Goal: Communication & Community: Ask a question

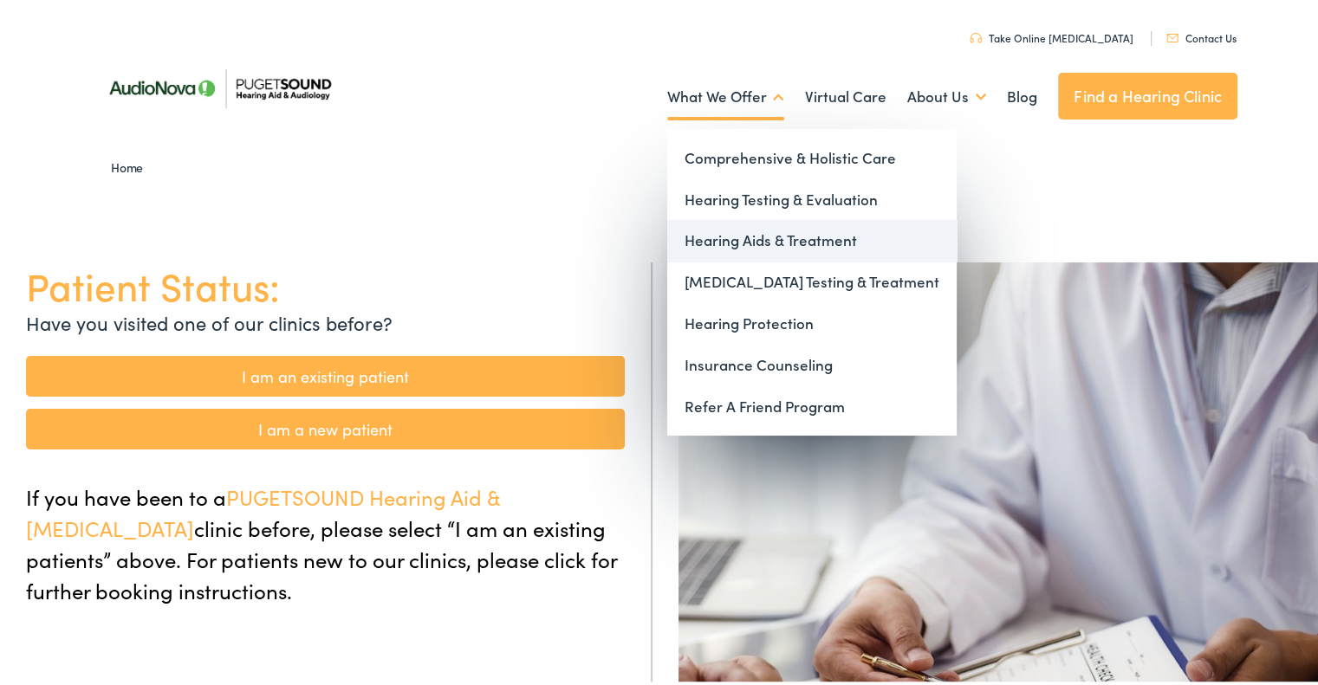
click at [737, 234] on link "Hearing Aids & Treatment" at bounding box center [811, 238] width 289 height 42
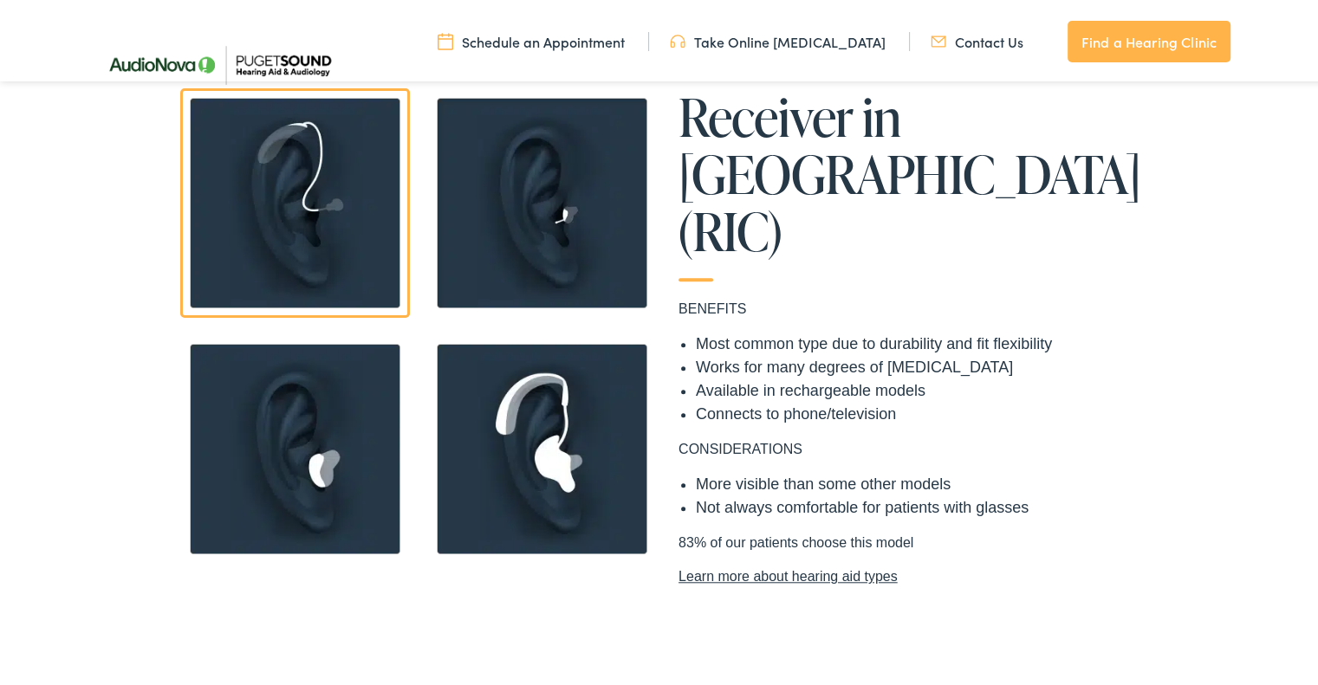
scroll to position [1473, 0]
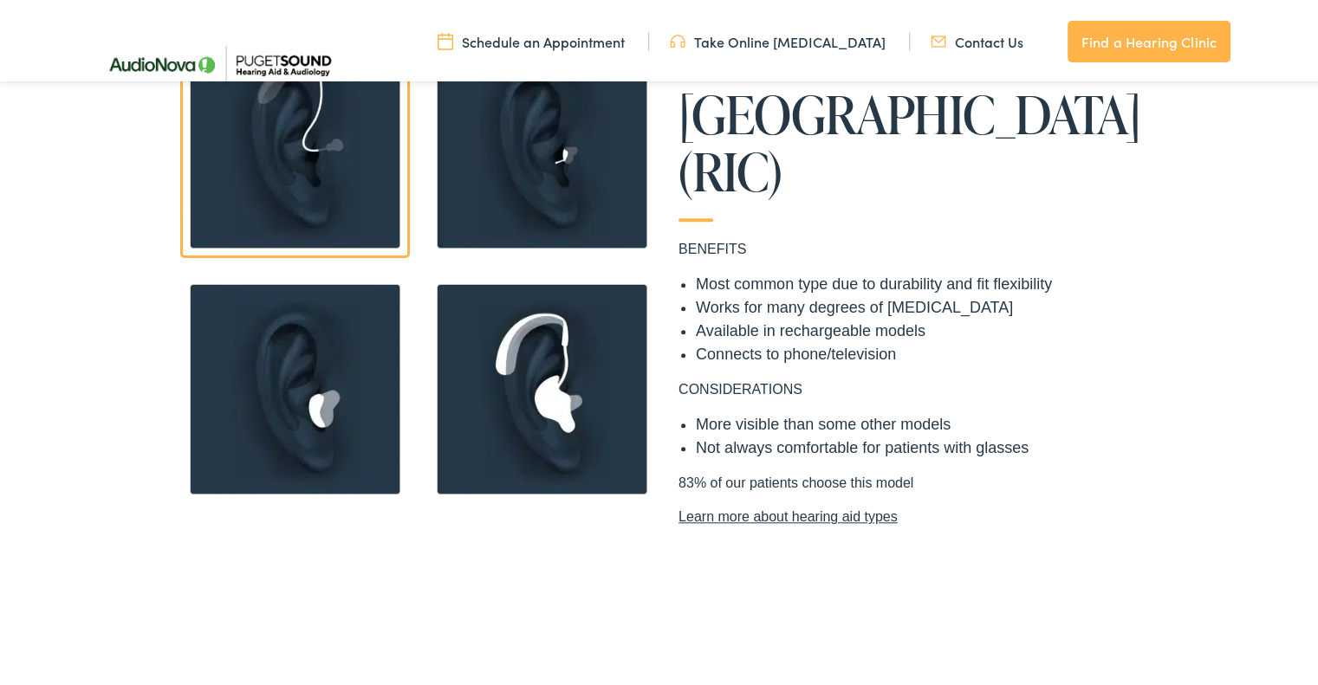
click at [316, 385] on img at bounding box center [295, 386] width 230 height 230
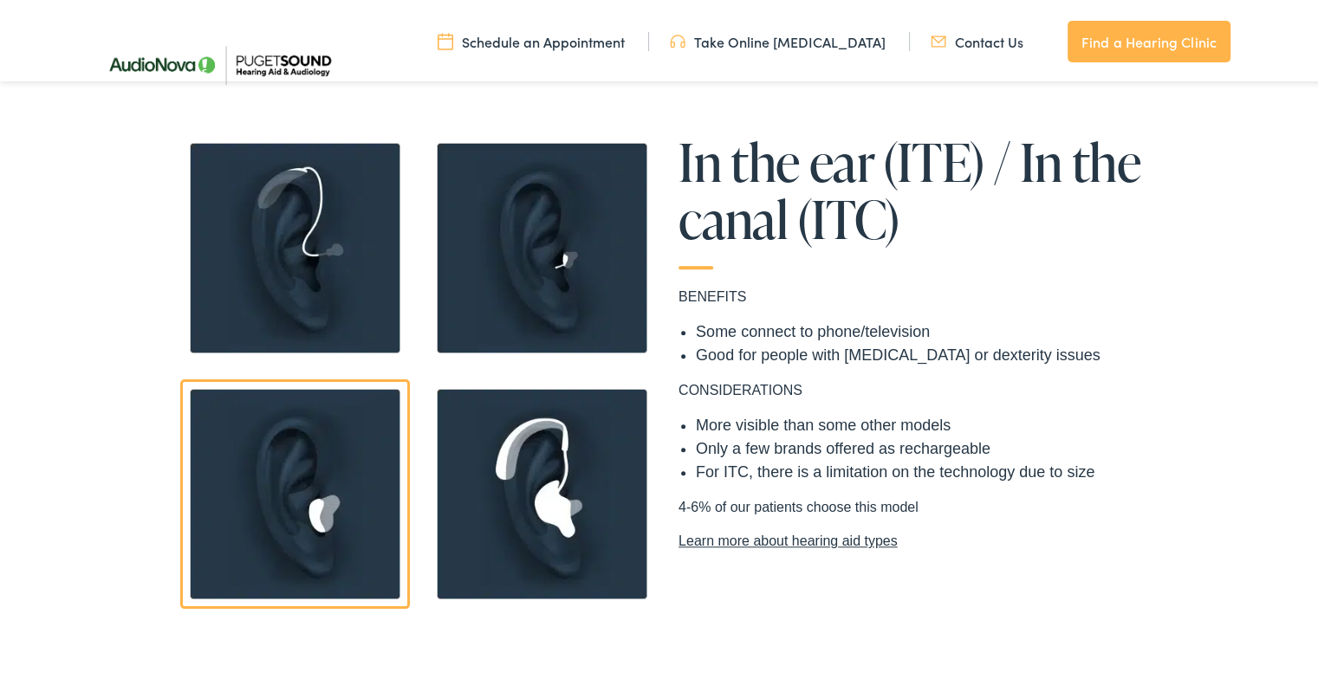
scroll to position [1299, 0]
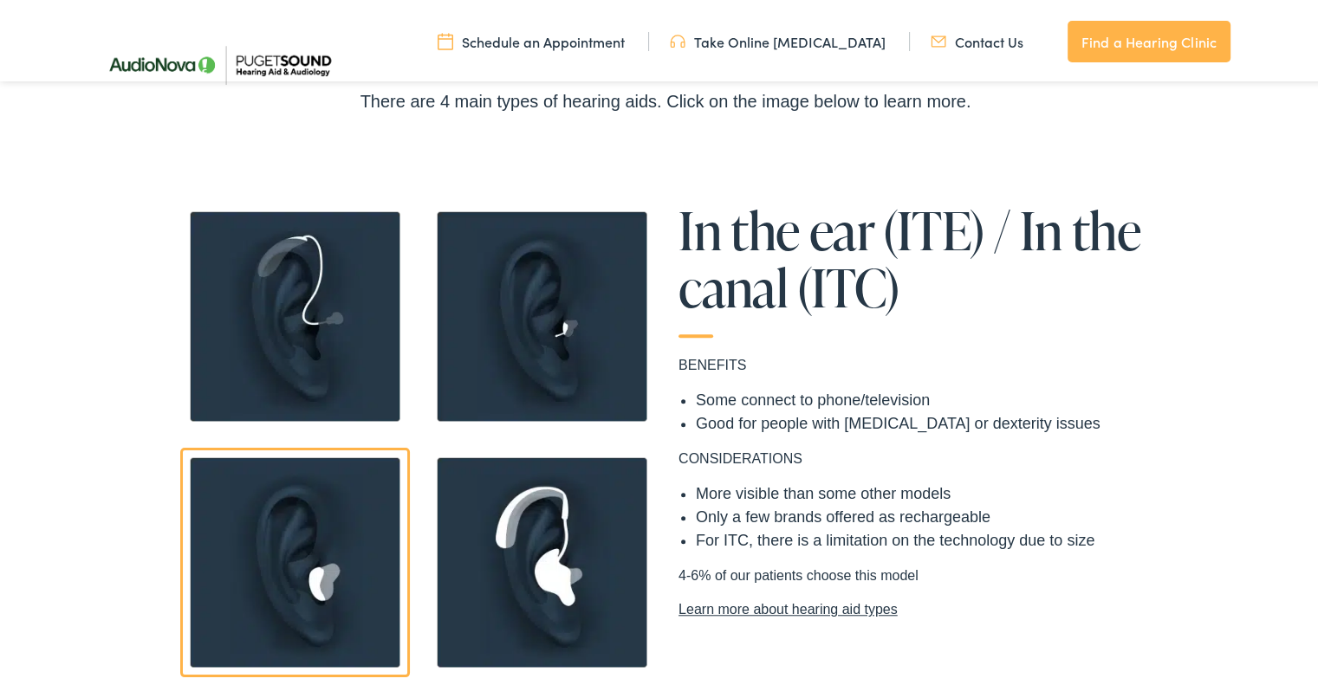
click at [582, 328] on img at bounding box center [542, 313] width 230 height 230
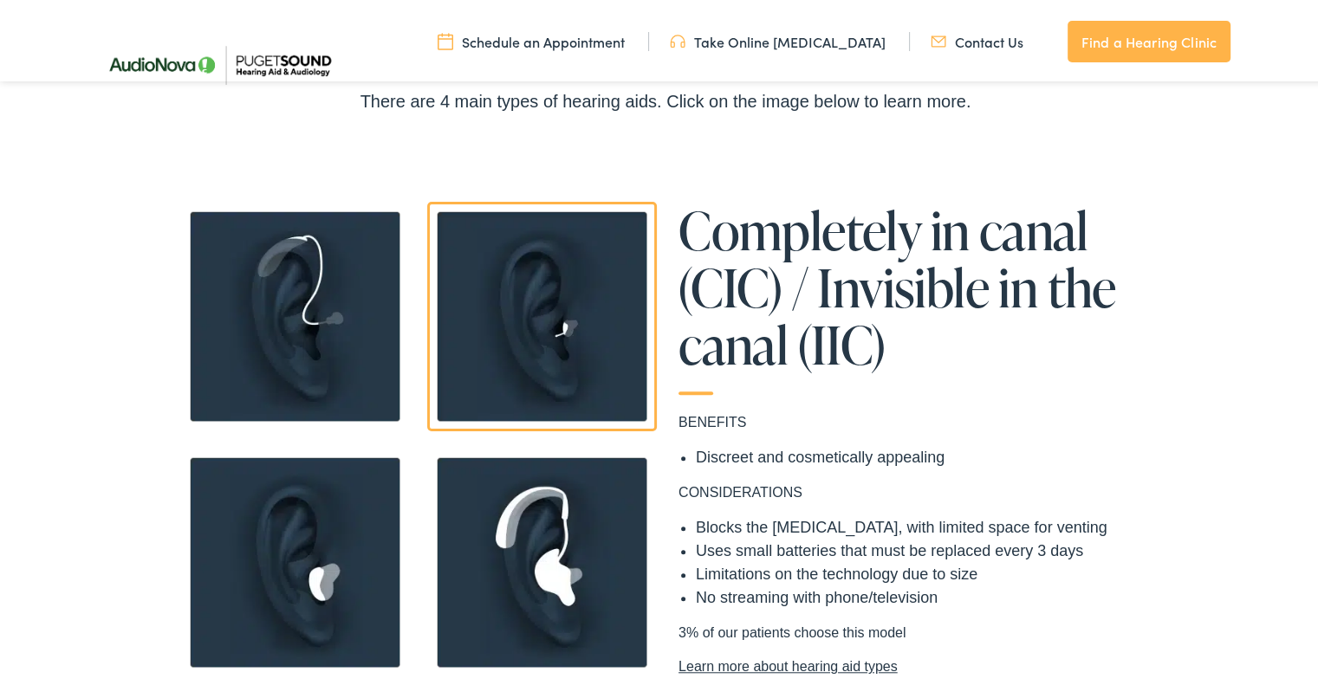
click at [589, 525] on img at bounding box center [542, 559] width 230 height 230
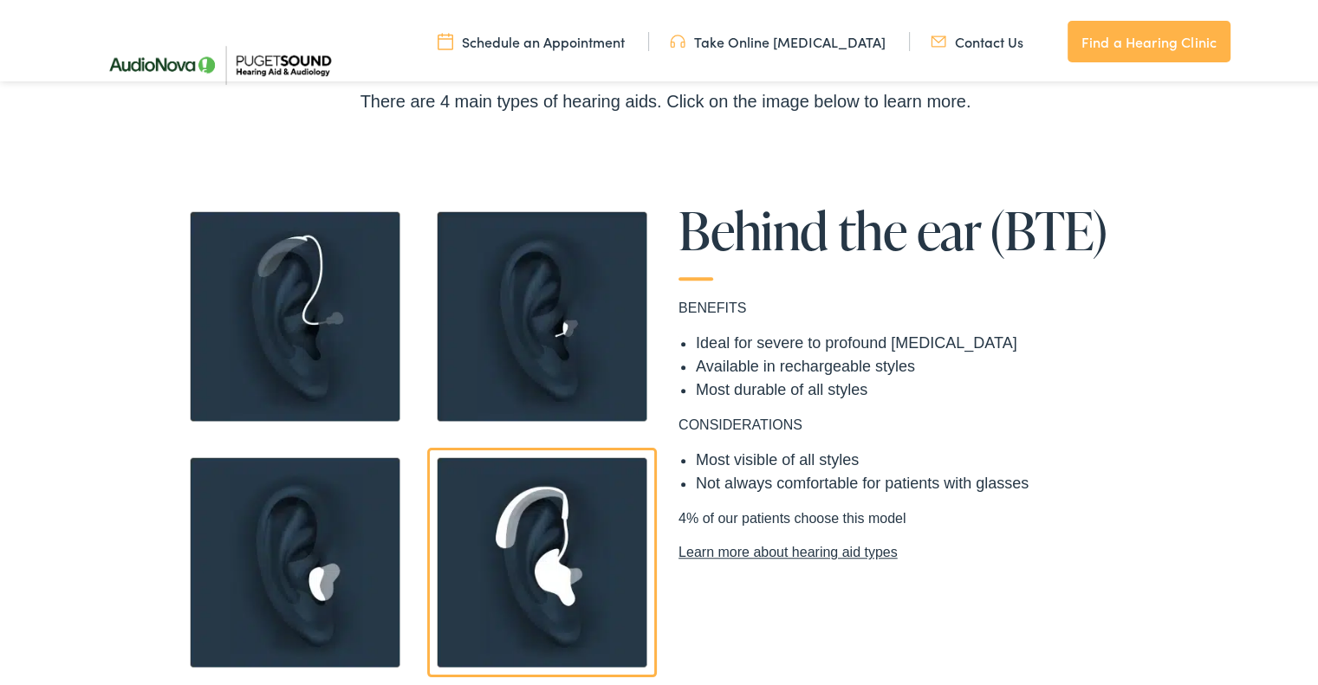
click at [296, 309] on img at bounding box center [295, 313] width 230 height 230
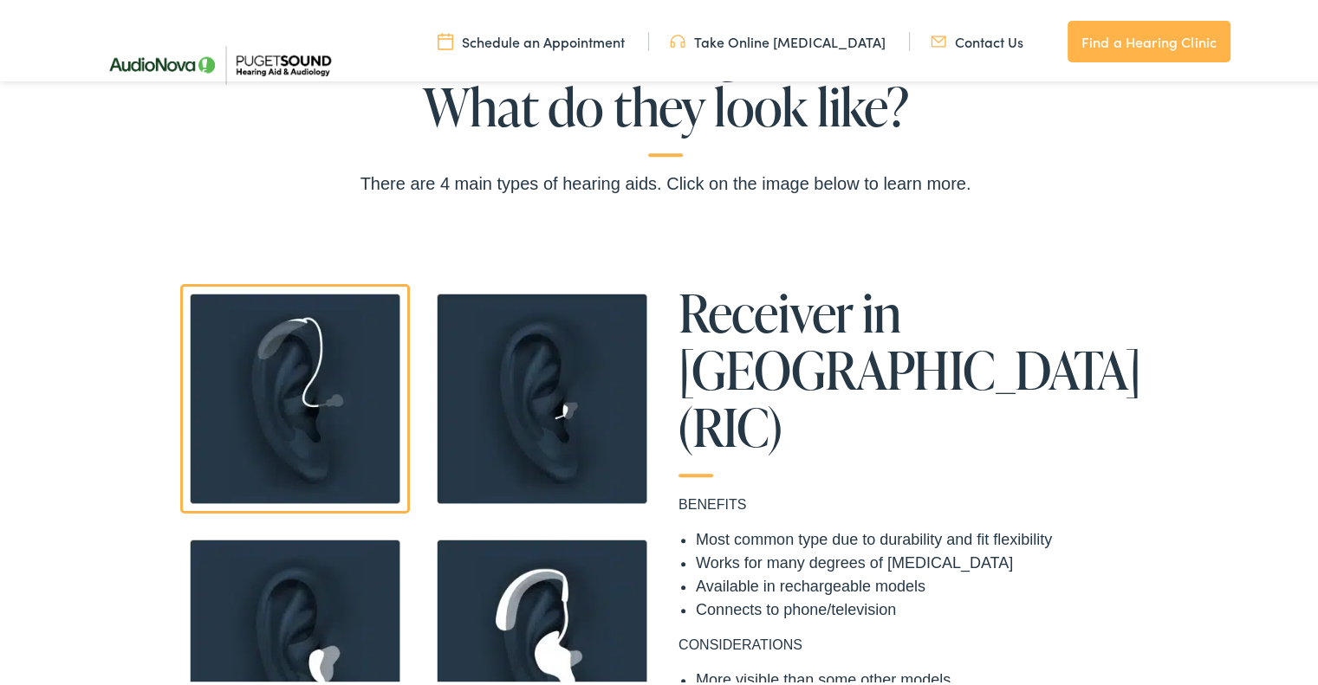
scroll to position [1213, 0]
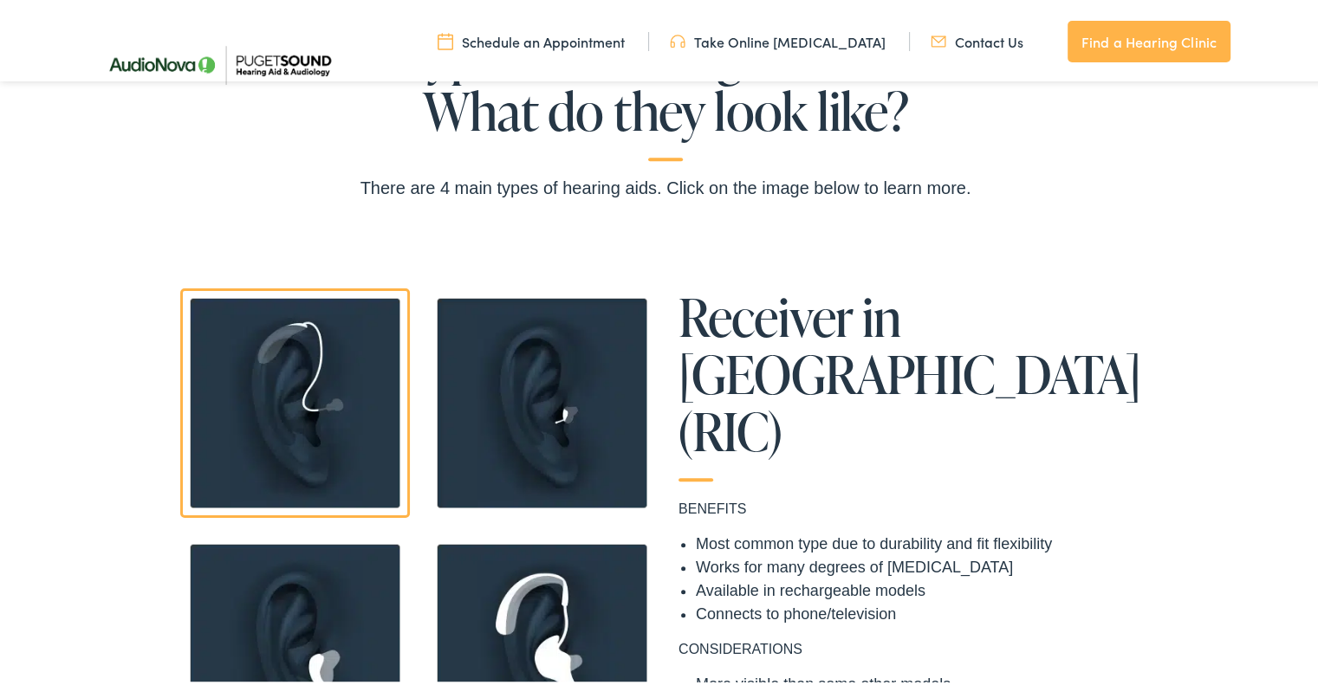
click at [256, 382] on img at bounding box center [295, 400] width 230 height 230
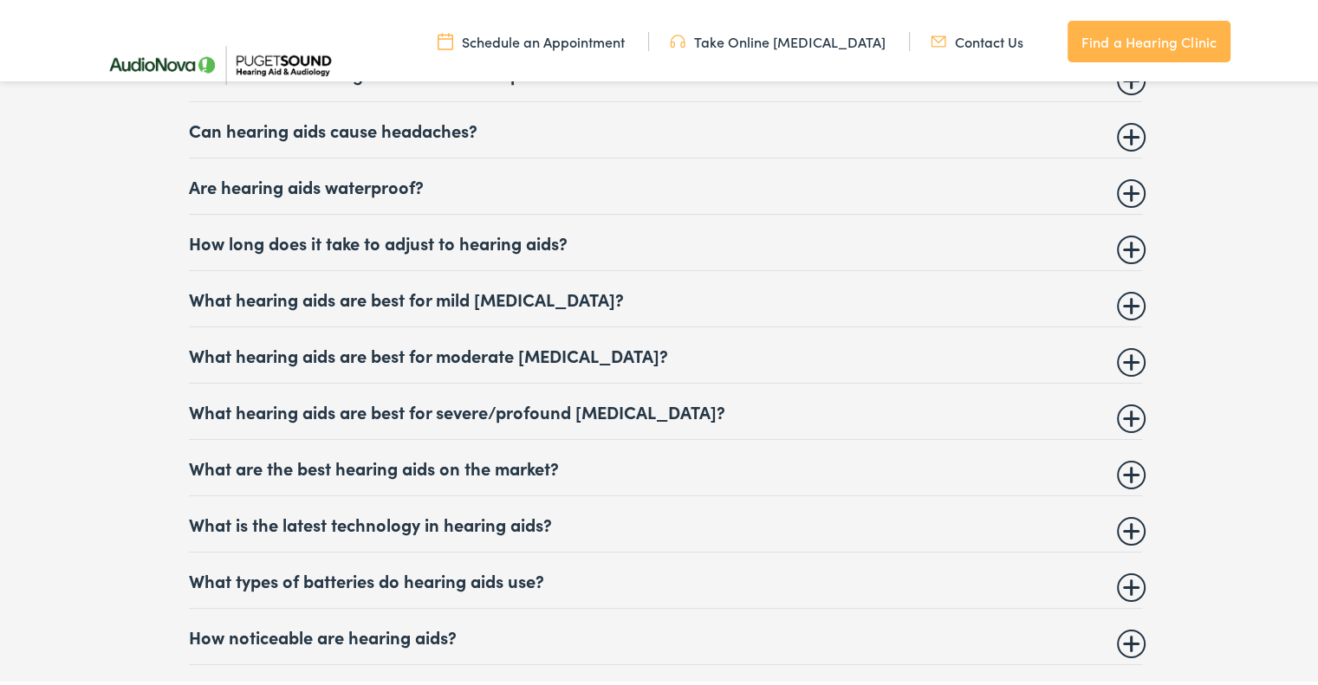
scroll to position [7103, 0]
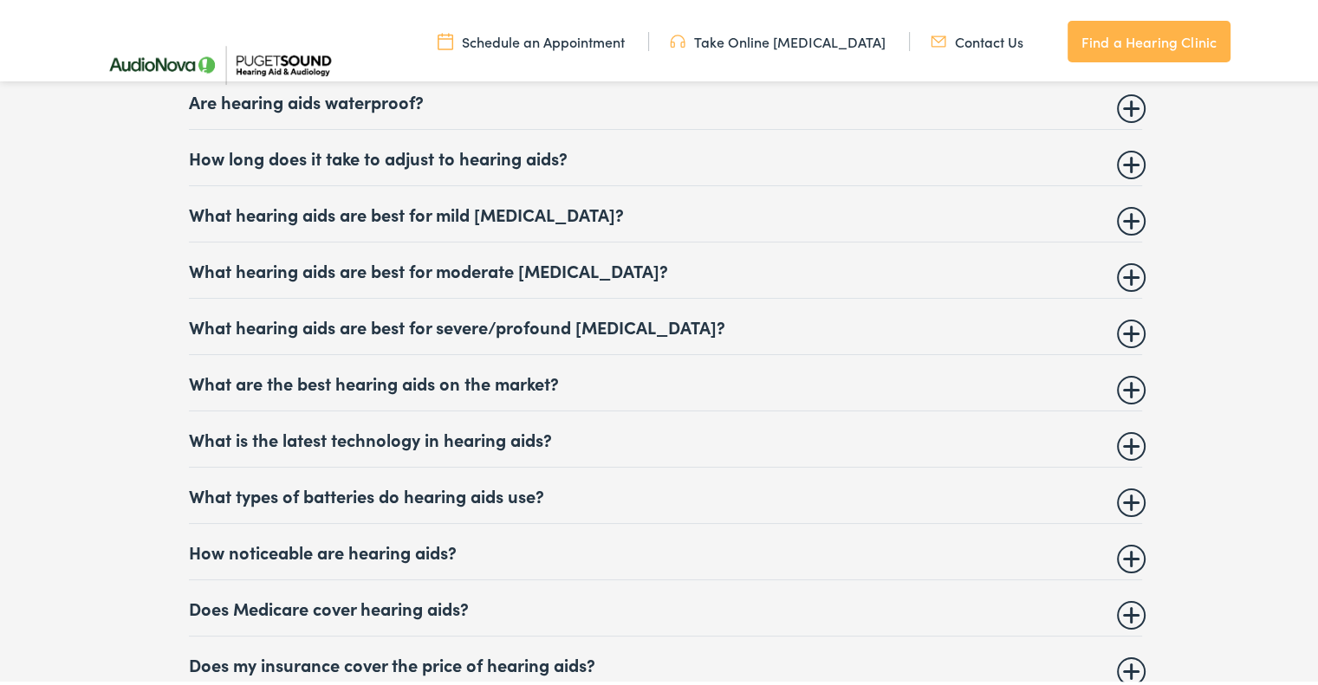
click at [381, 256] on summary "What hearing aids are best for moderate hearing loss?" at bounding box center [665, 266] width 953 height 21
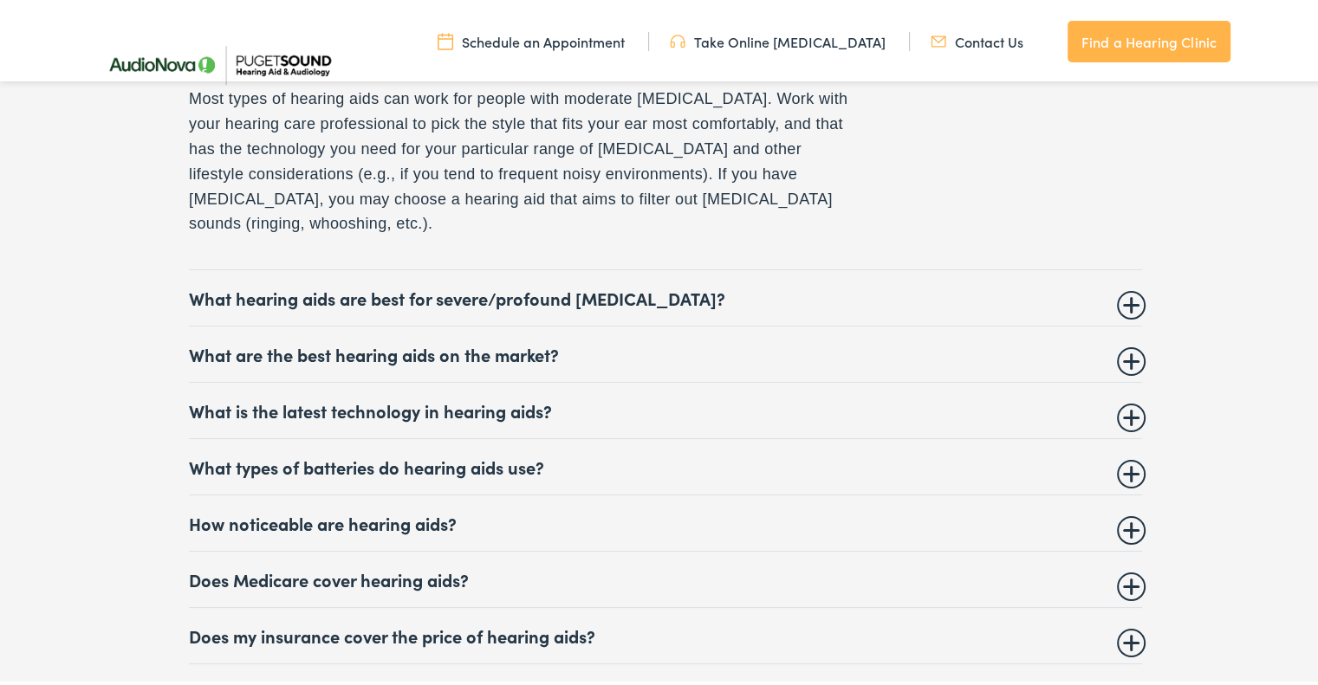
scroll to position [7363, 0]
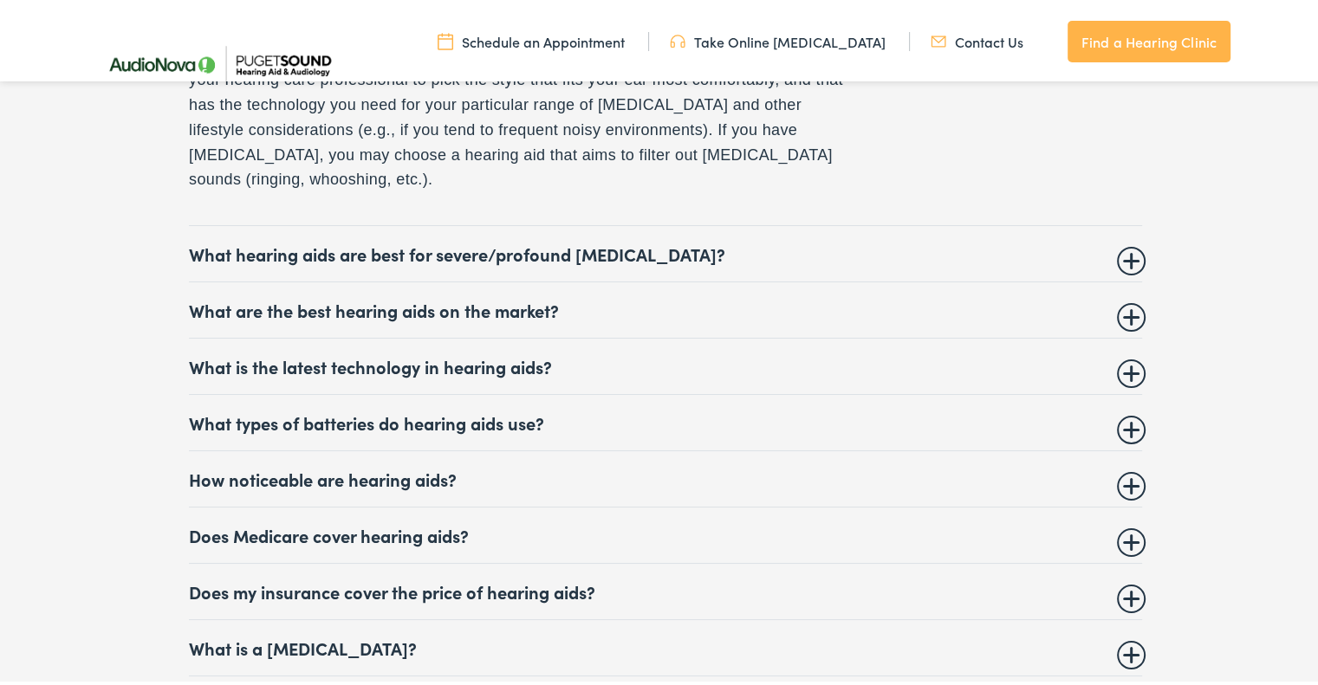
click at [410, 578] on summary "Does my insurance cover the price of hearing aids?" at bounding box center [665, 588] width 953 height 21
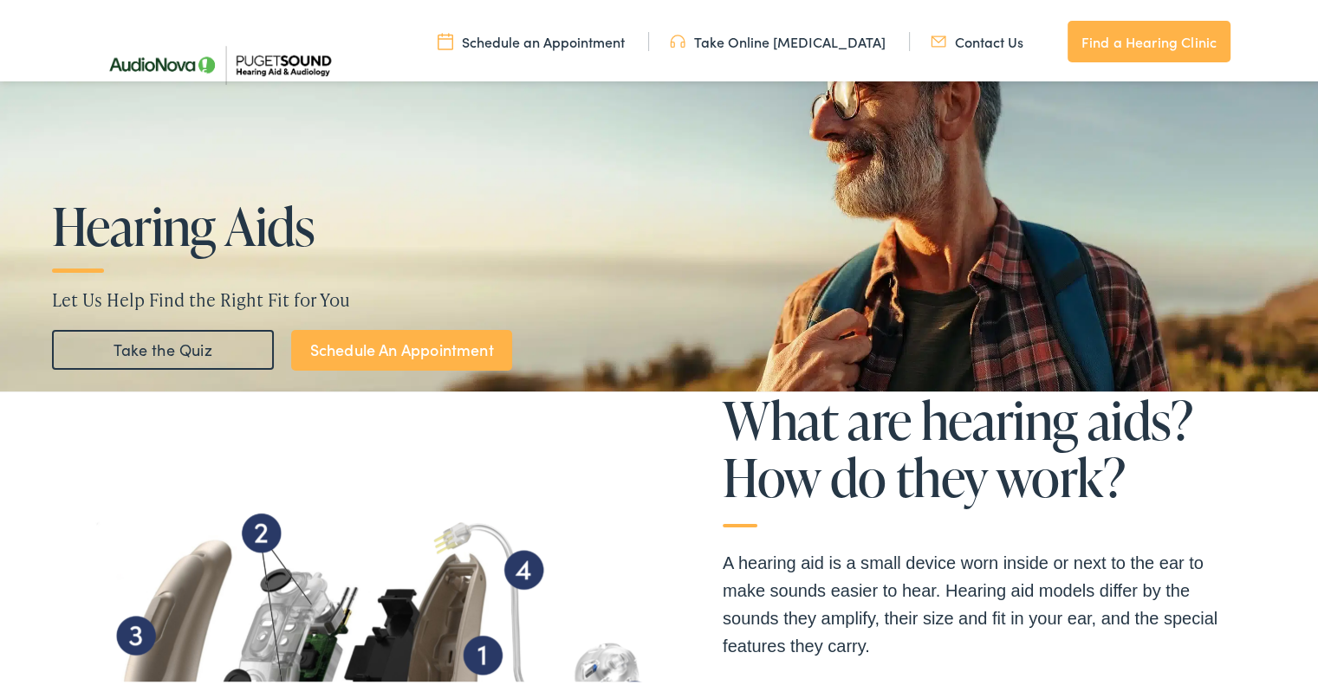
scroll to position [0, 0]
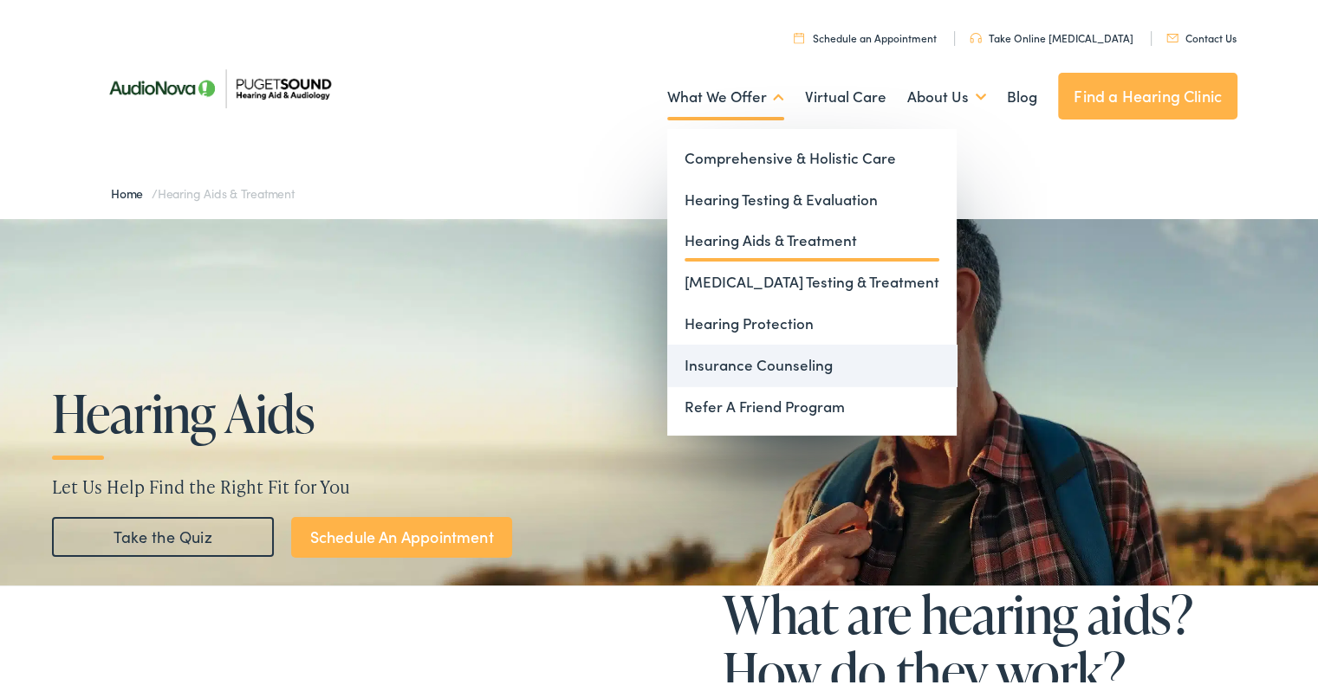
click at [698, 359] on link "Insurance Counseling" at bounding box center [811, 362] width 289 height 42
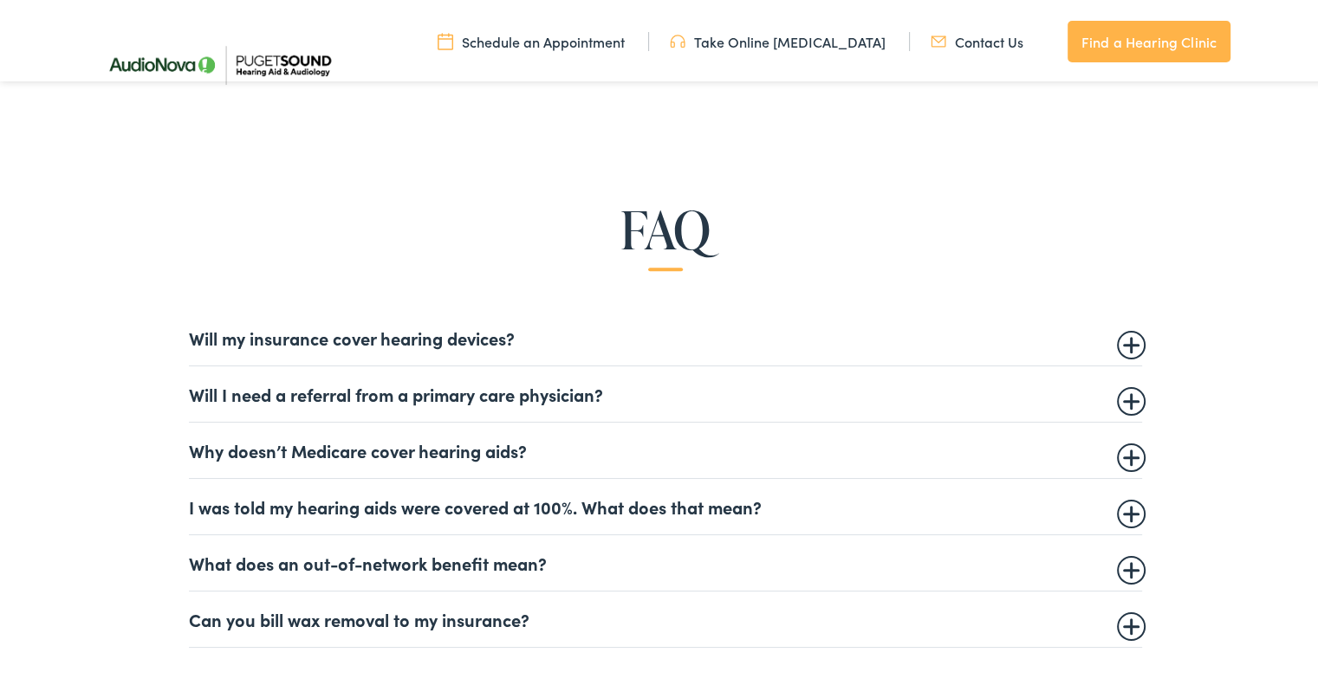
scroll to position [953, 0]
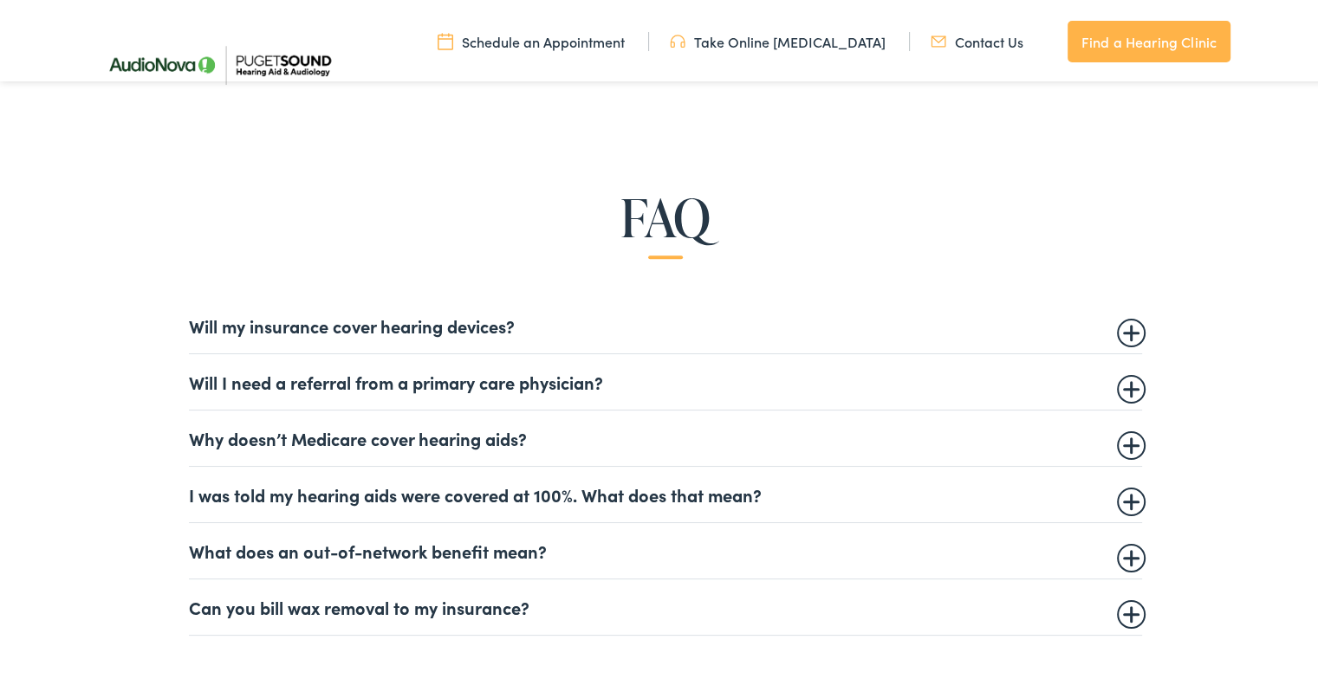
click at [336, 327] on summary "Will my insurance cover hearing devices?" at bounding box center [665, 322] width 953 height 21
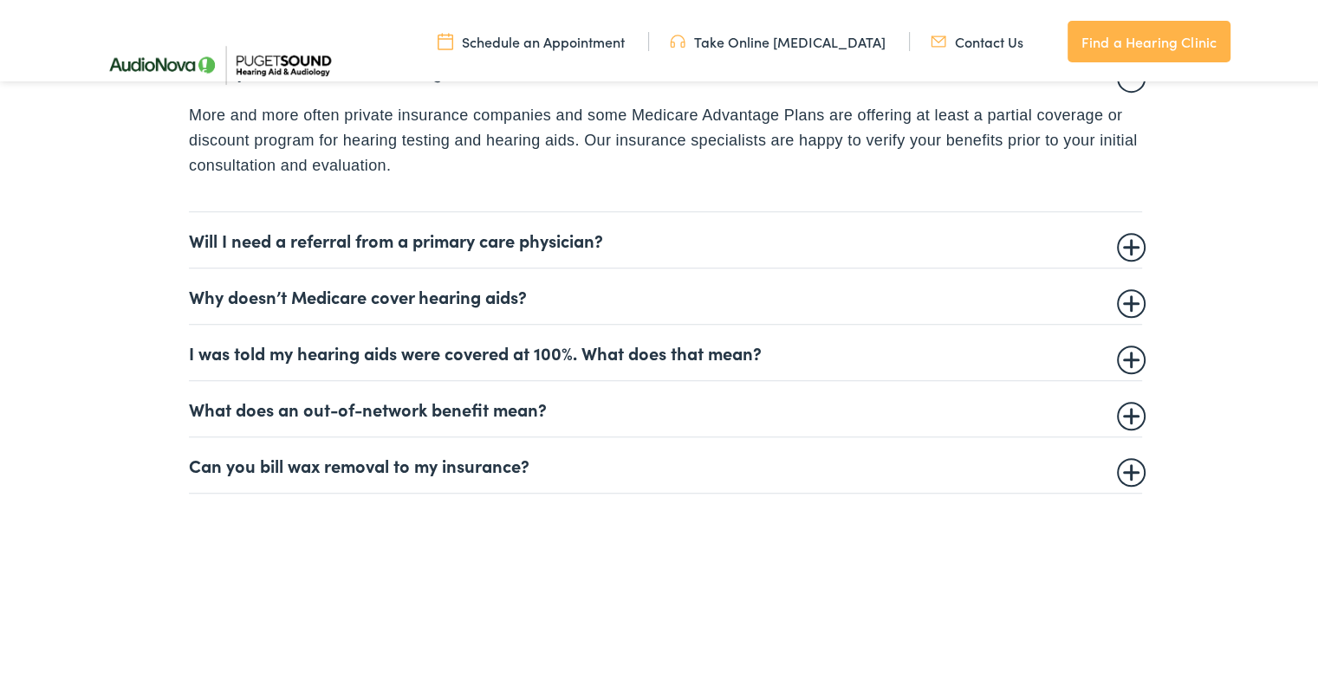
scroll to position [1213, 0]
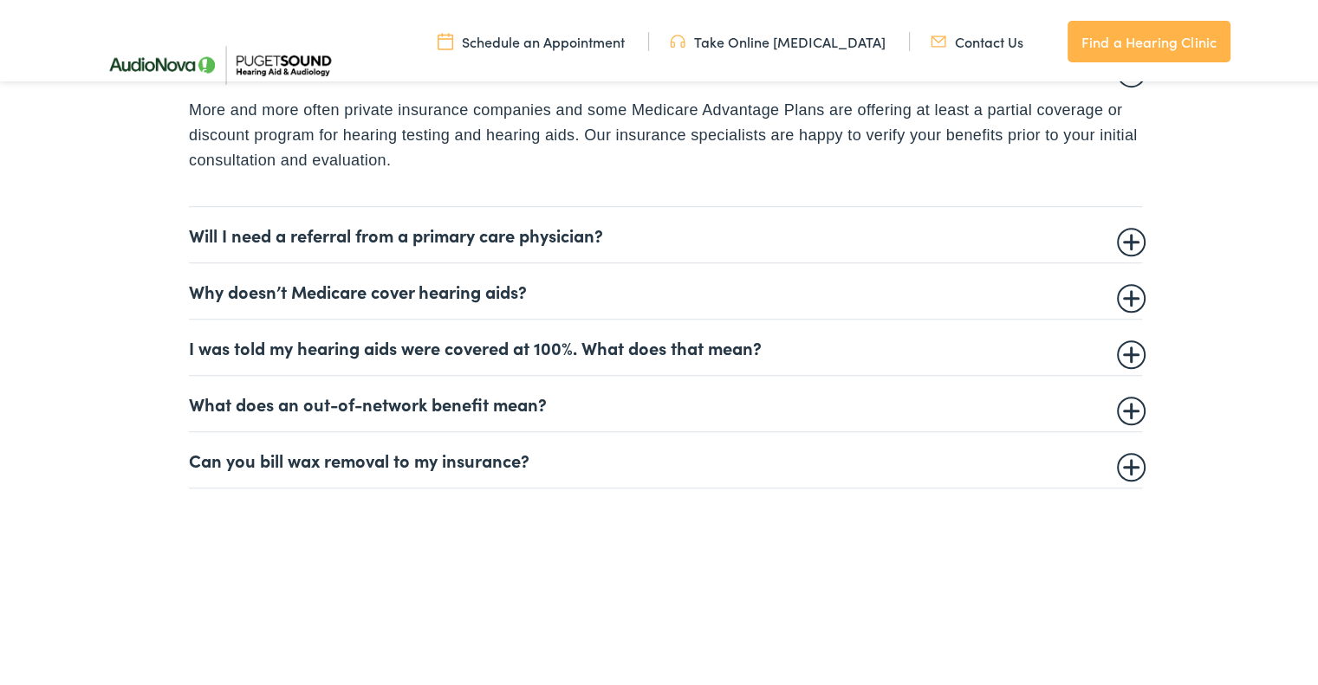
click at [392, 233] on summary "Will I need a referral from a primary care physician?" at bounding box center [665, 231] width 953 height 21
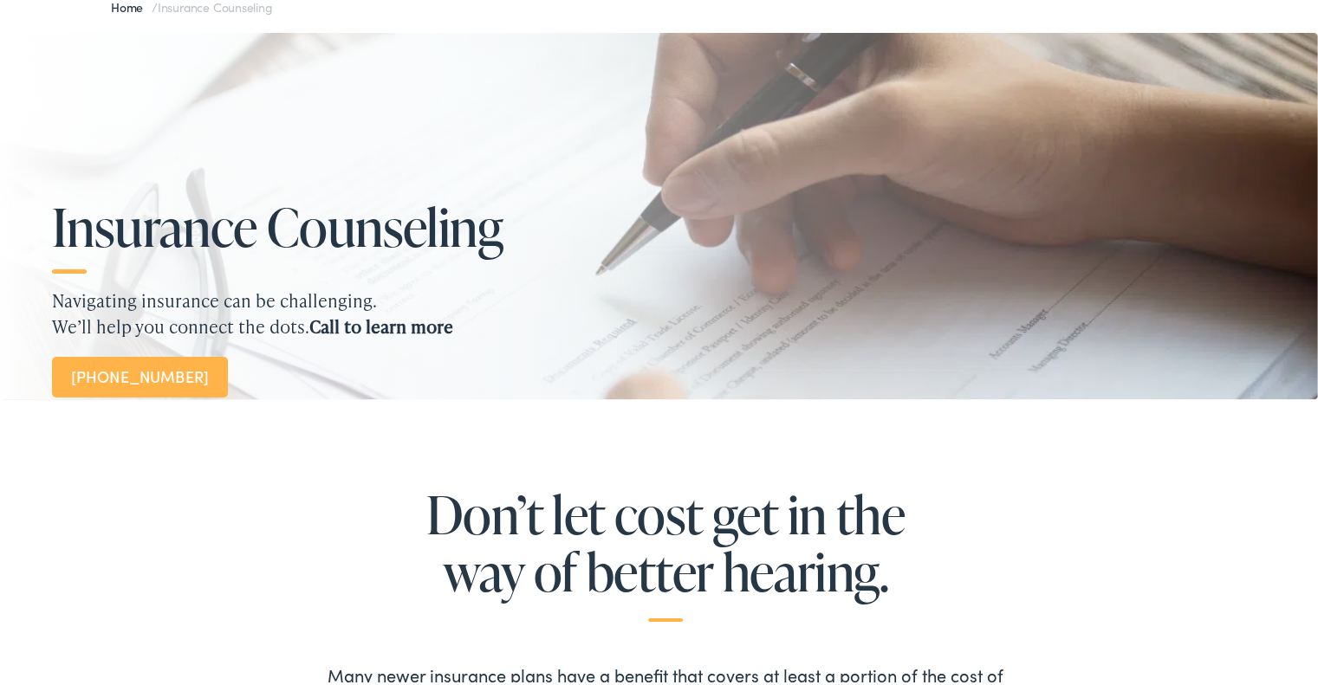
scroll to position [0, 0]
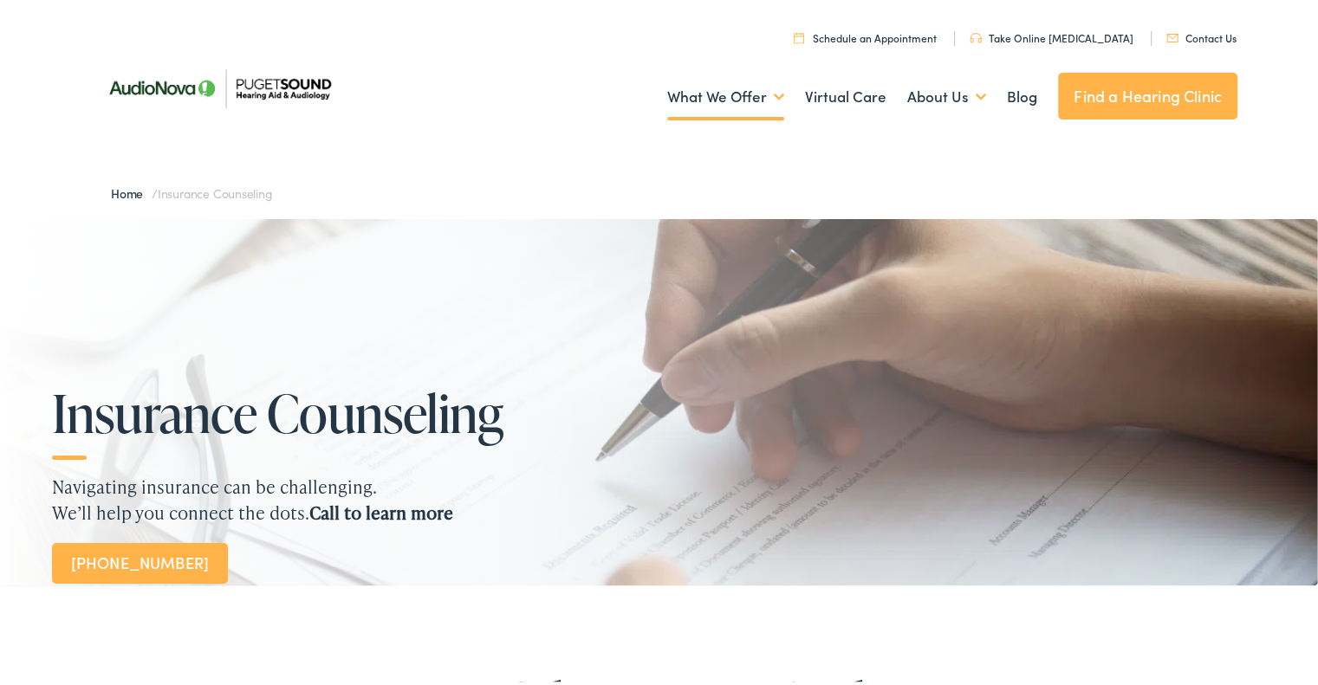
click at [1195, 34] on link "Contact Us" at bounding box center [1201, 34] width 70 height 15
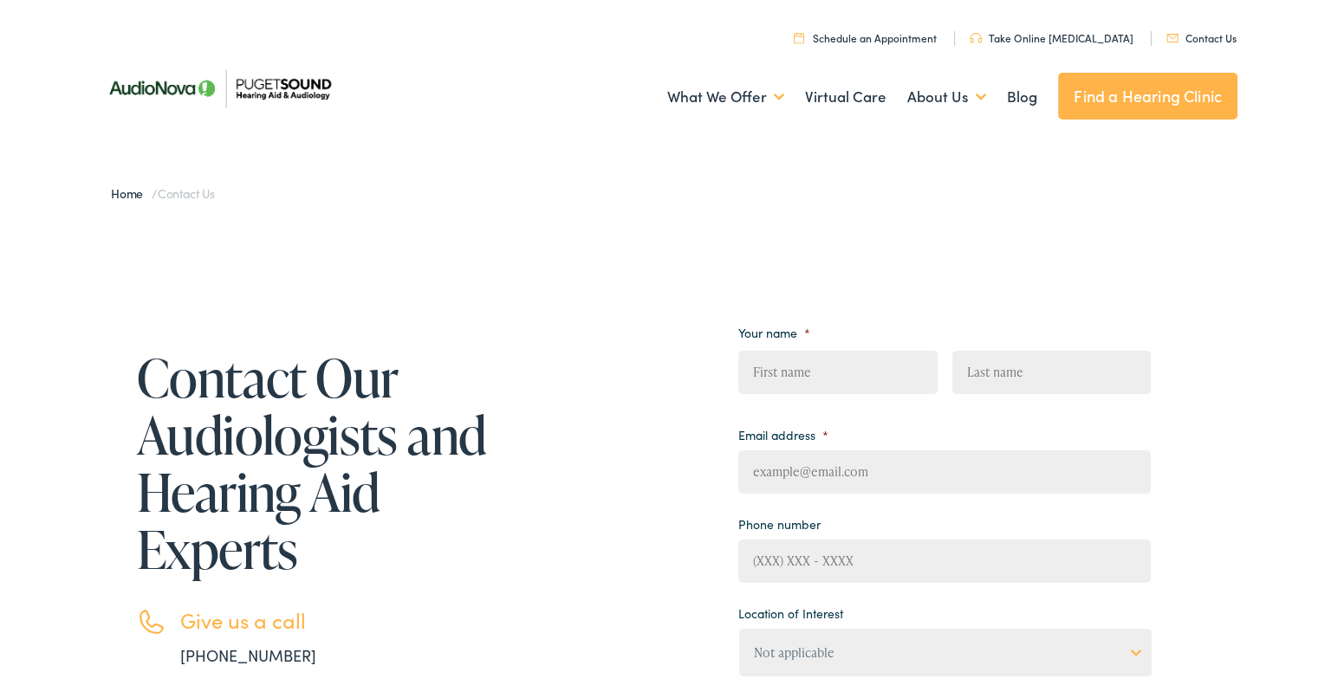
click at [845, 369] on input "First" at bounding box center [837, 368] width 198 height 43
type input "David"
type input "Epstein"
type input "dave1013@gmail.com"
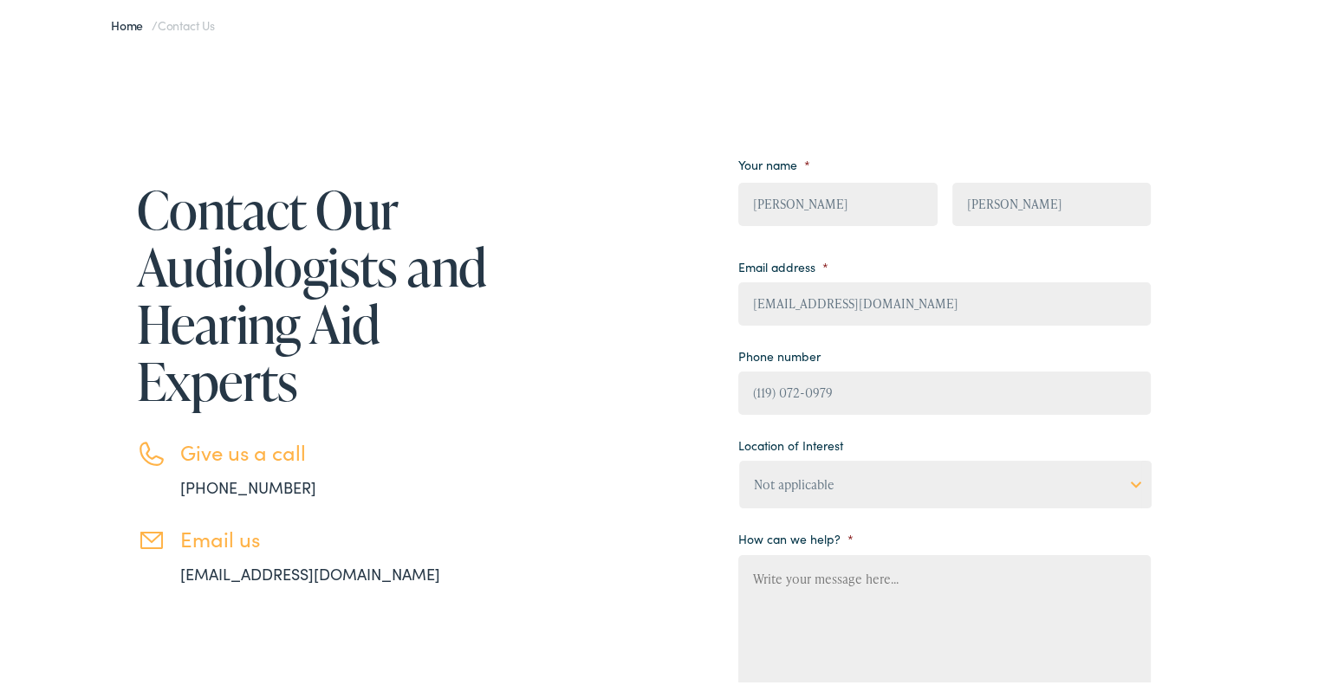
scroll to position [173, 0]
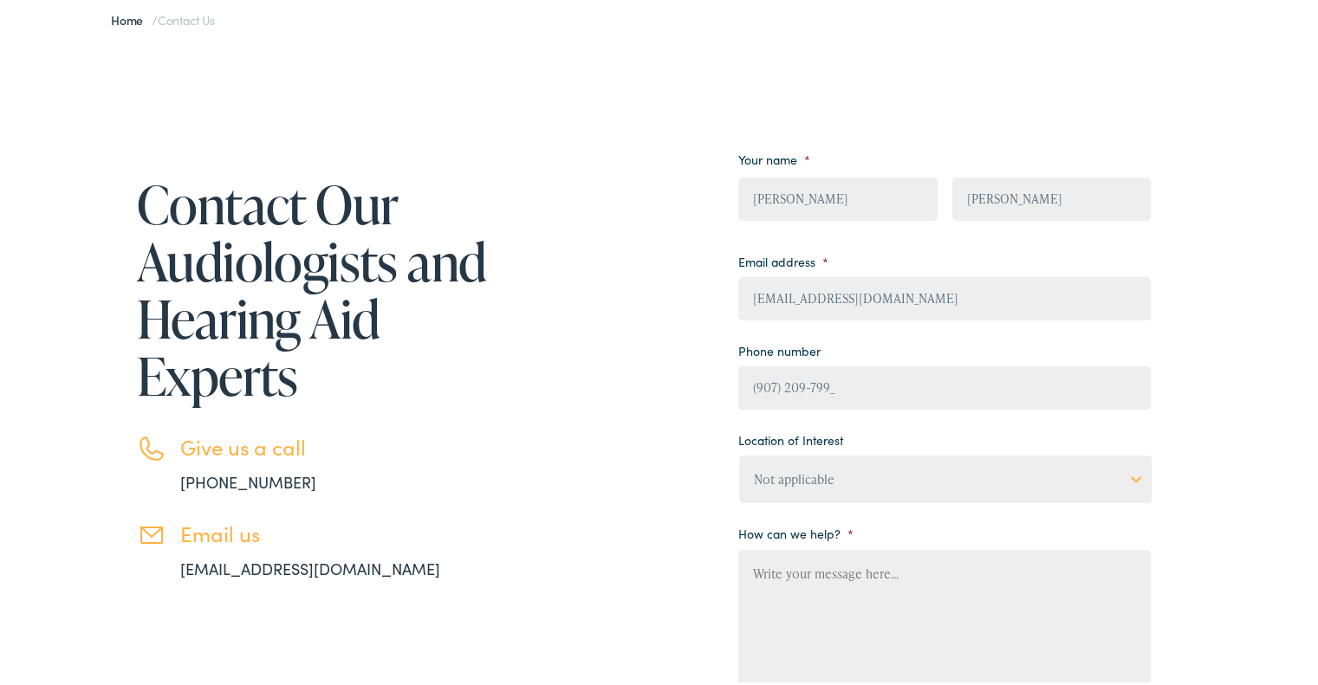
type input "(907) 209-7995"
click at [1126, 479] on select "Not applicable Audiology & Hearing Clinic, Paris Blount Hearing & Speech, Maryv…" at bounding box center [945, 476] width 412 height 48
click at [705, 437] on div "Contact Our Audiologists and Hearing Aid Experts Give us a call 888-480-2052 Em…" at bounding box center [622, 504] width 1057 height 751
click at [916, 565] on textarea "How can we help? *" at bounding box center [944, 616] width 412 height 139
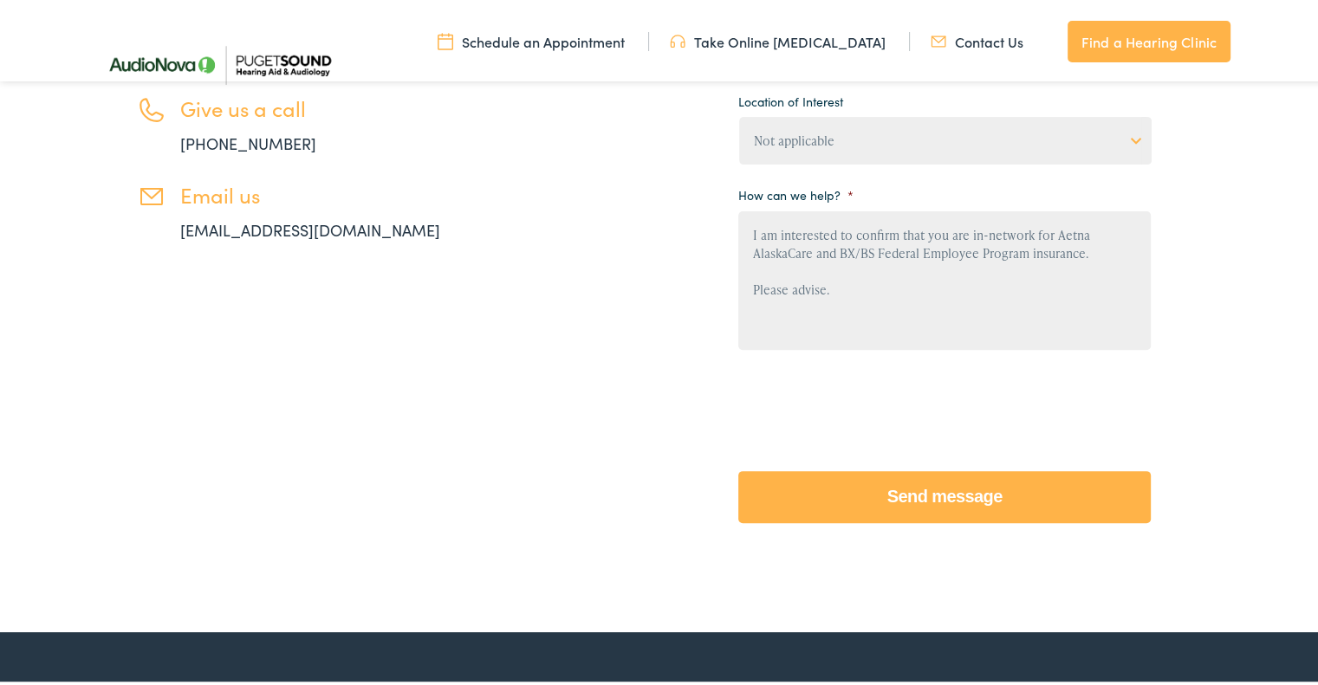
scroll to position [520, 0]
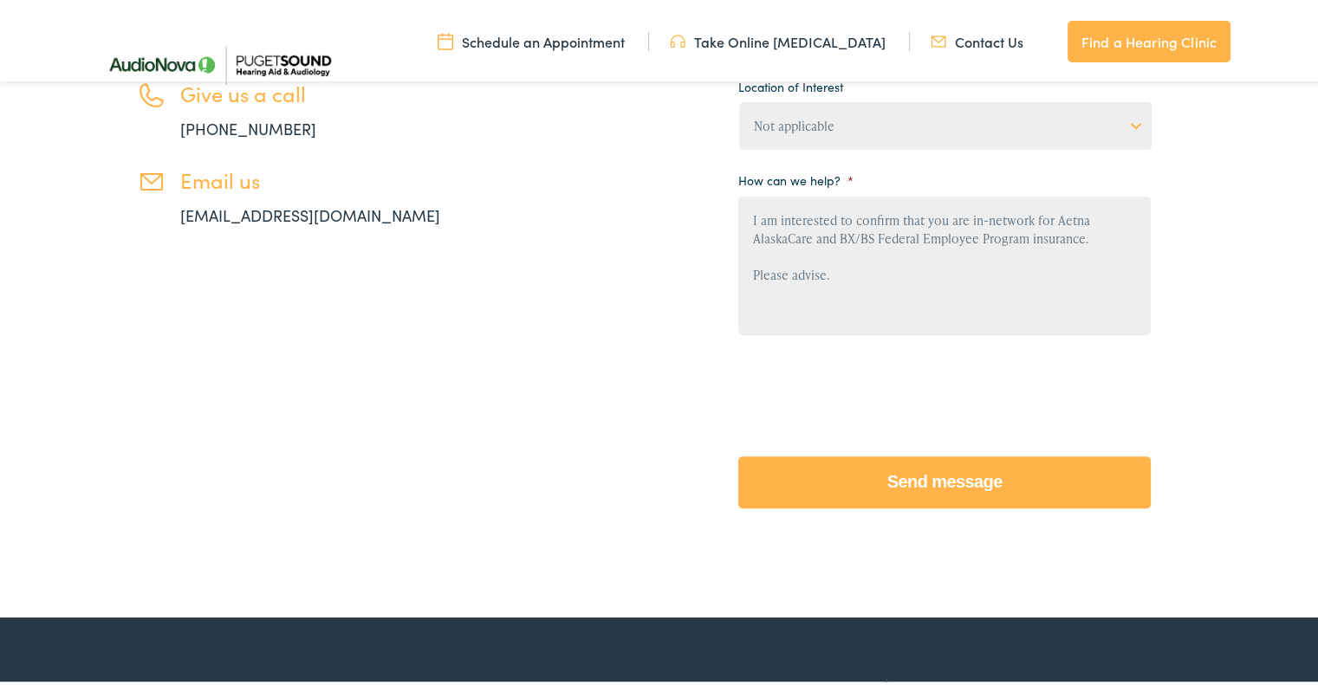
type textarea "I am interested to confirm that you are in-network for Aetna AlaskaCare and BX/…"
click at [936, 472] on input "Send message" at bounding box center [944, 479] width 412 height 52
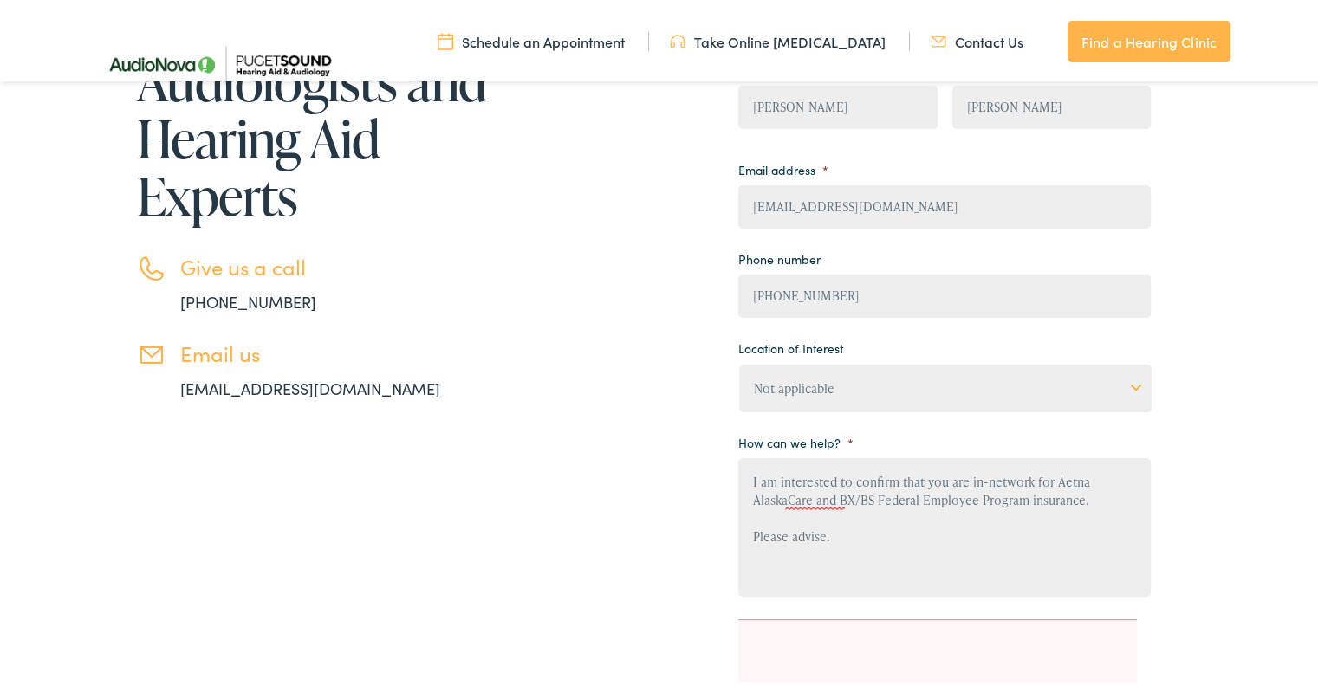
scroll to position [433, 0]
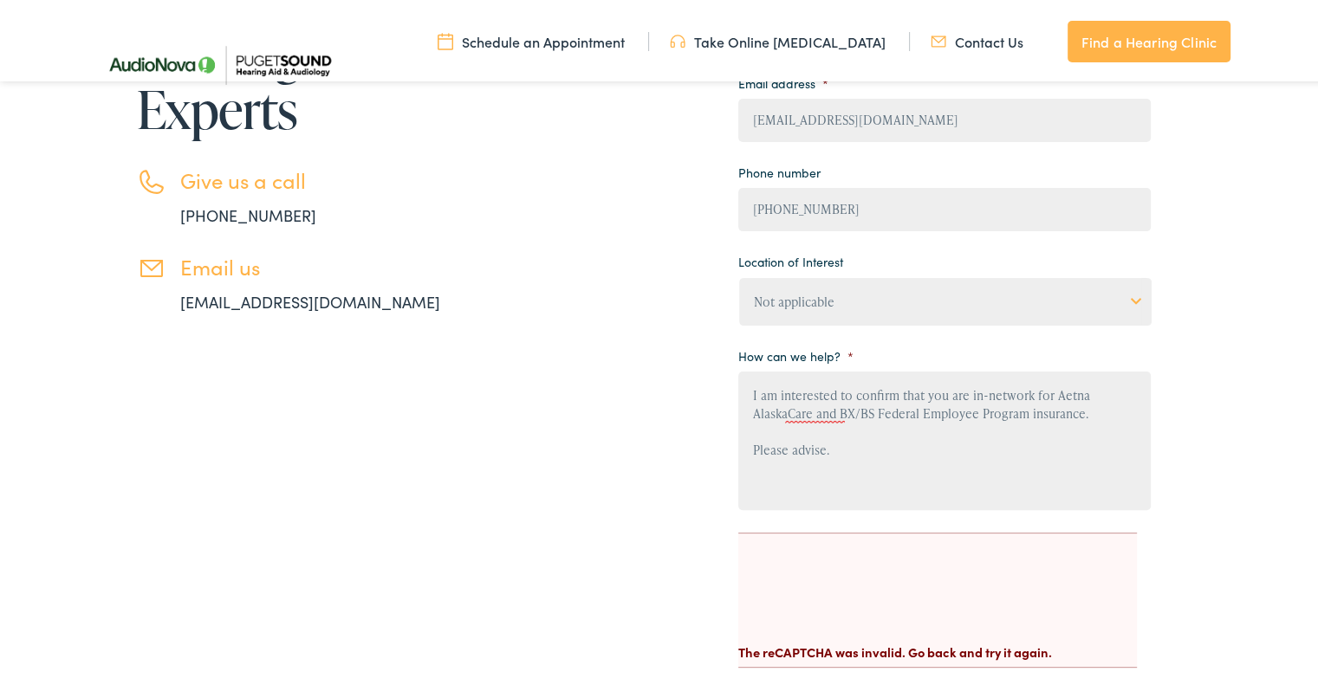
click at [1124, 298] on select "Not applicable Audiology & Hearing Clinic, Paris Blount Hearing & Speech, Maryv…" at bounding box center [945, 299] width 412 height 48
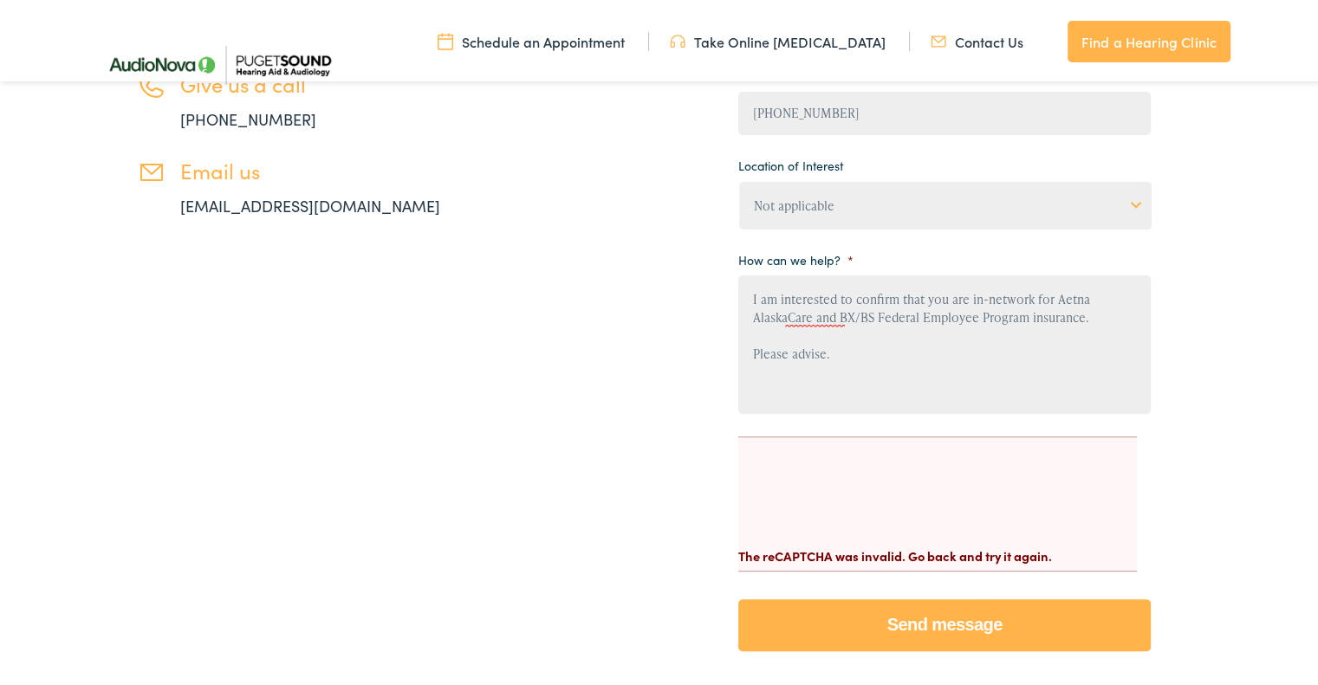
scroll to position [520, 0]
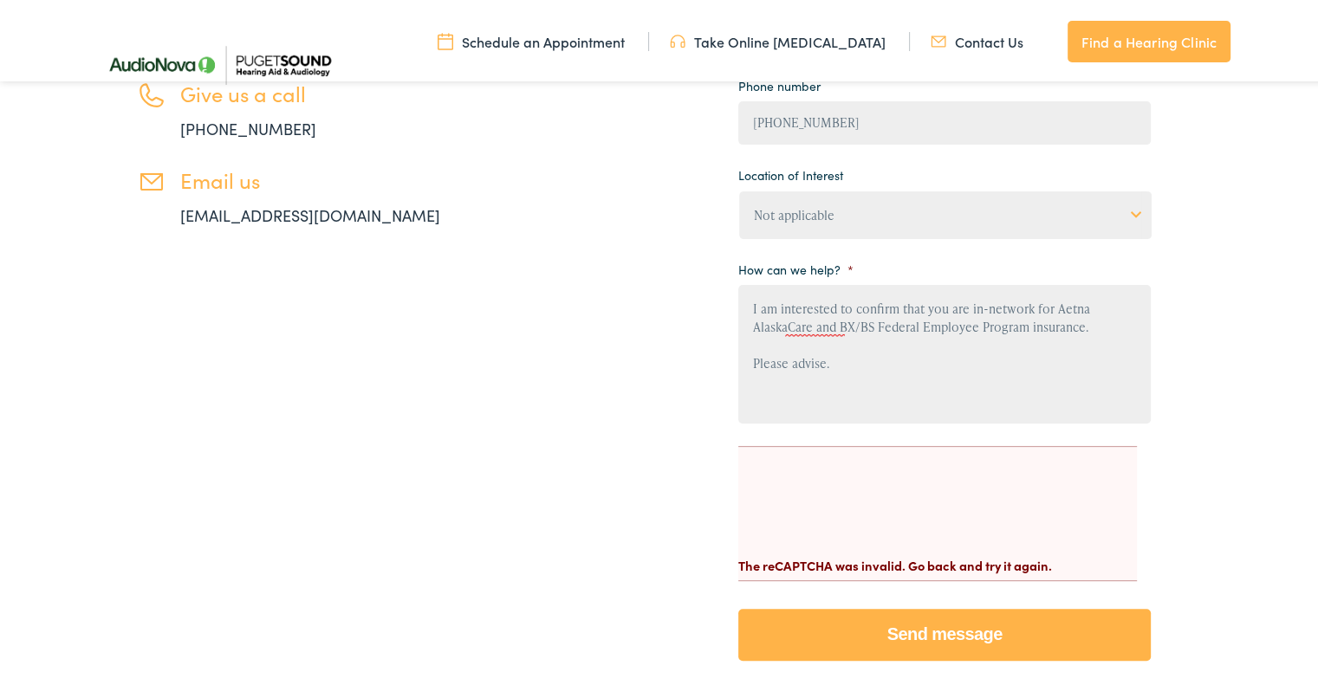
click at [922, 618] on input "Send message" at bounding box center [944, 632] width 412 height 52
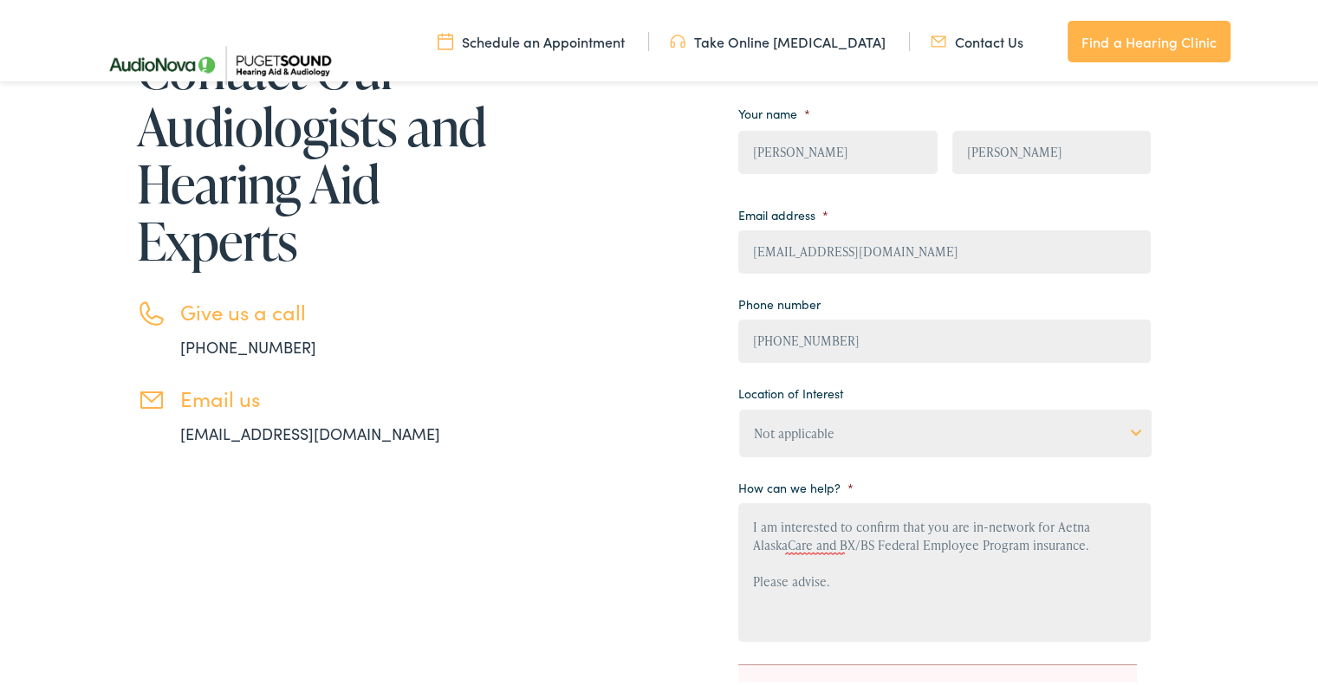
scroll to position [260, 0]
